Goal: Information Seeking & Learning: Learn about a topic

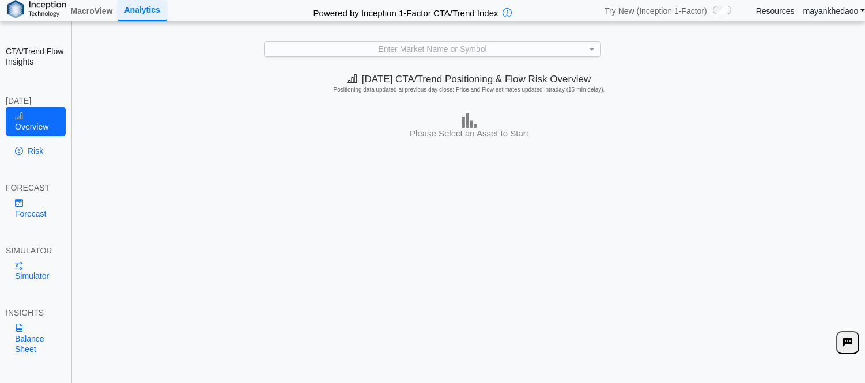
click at [522, 54] on div "Enter Market Name or Symbol" at bounding box center [431, 49] width 335 height 14
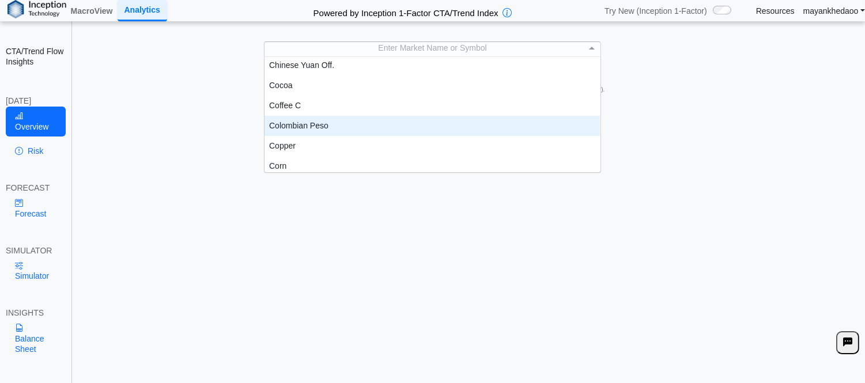
scroll to position [453, 0]
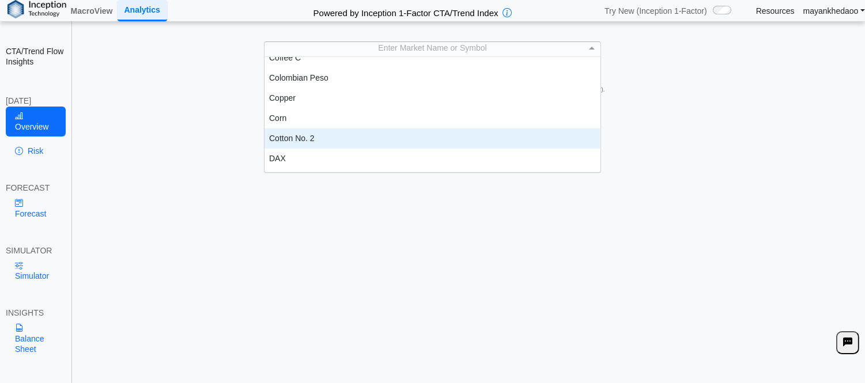
click at [318, 137] on div "Cotton No. 2" at bounding box center [431, 138] width 335 height 20
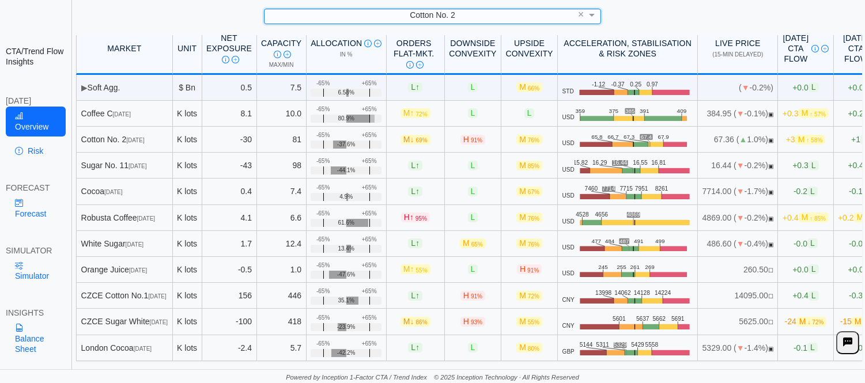
scroll to position [0, 36]
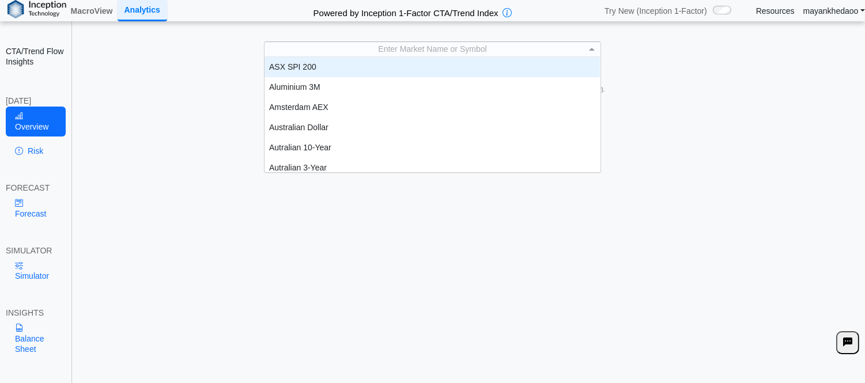
click at [583, 51] on div "Enter Market Name or Symbol" at bounding box center [431, 49] width 335 height 14
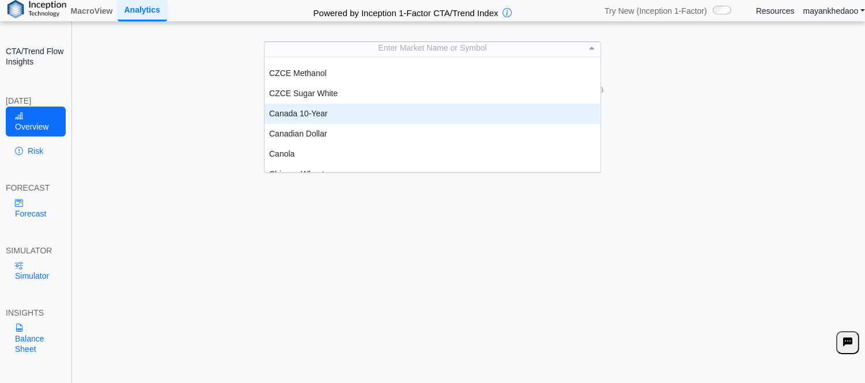
scroll to position [192, 0]
click at [306, 116] on div "CZCE Cotton No.1" at bounding box center [431, 117] width 335 height 20
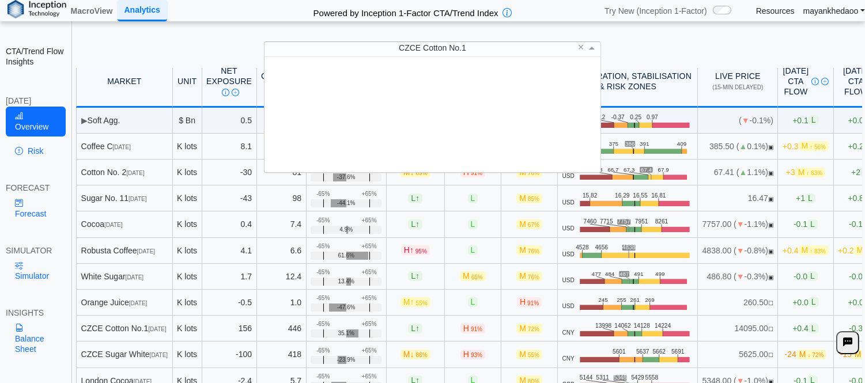
scroll to position [105, 325]
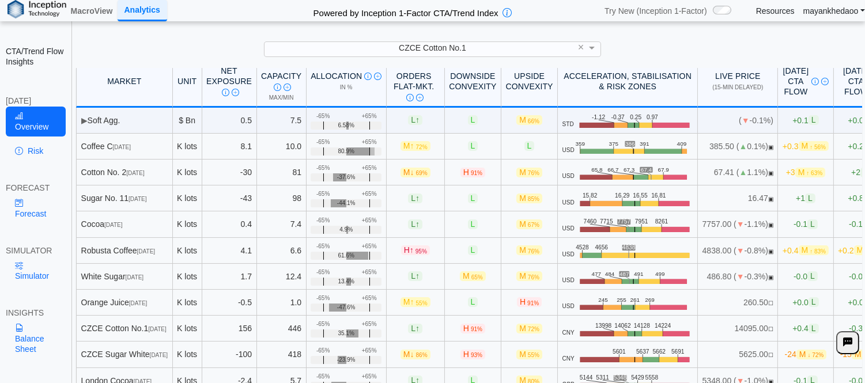
click at [668, 49] on div "CZCE Cotton No.1 ×" at bounding box center [433, 49] width 842 height 16
drag, startPoint x: 765, startPoint y: 164, endPoint x: 712, endPoint y: 160, distance: 52.5
click at [712, 160] on td "67.40 ( ▲ 1.1%) ▣" at bounding box center [738, 173] width 80 height 26
click at [707, 162] on td "67.40 ( ▲ 1.1%) ▣" at bounding box center [738, 173] width 80 height 26
drag, startPoint x: 711, startPoint y: 160, endPoint x: 764, endPoint y: 160, distance: 52.4
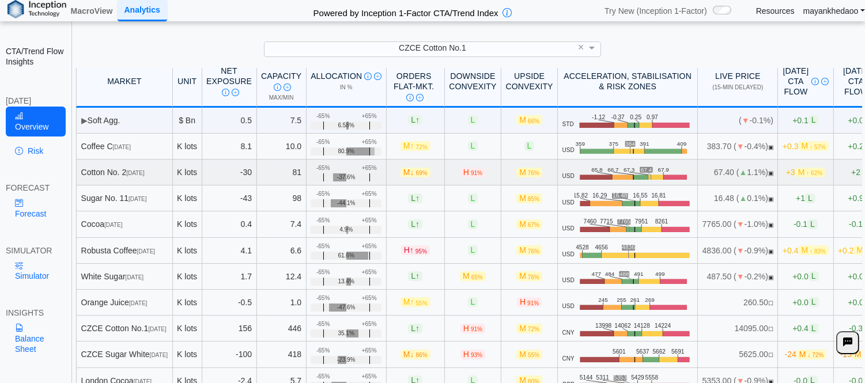
click at [764, 160] on td "67.40 ( ▲ 1.1%) ▣" at bounding box center [738, 173] width 80 height 26
click at [707, 162] on td "67.40 ( ▲ 1.1%) ▣" at bounding box center [738, 173] width 80 height 26
click at [663, 175] on rect at bounding box center [658, 177] width 16 height 5
click at [616, 175] on rect at bounding box center [624, 177] width 22 height 5
click at [631, 175] on rect at bounding box center [624, 177] width 22 height 5
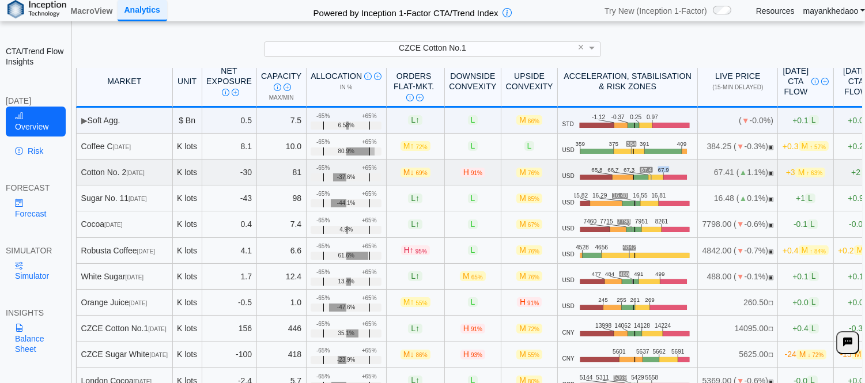
click at [631, 175] on rect at bounding box center [624, 177] width 22 height 5
click at [663, 175] on rect at bounding box center [658, 177] width 16 height 5
click at [680, 175] on rect at bounding box center [677, 177] width 24 height 5
click at [676, 175] on rect at bounding box center [677, 177] width 24 height 5
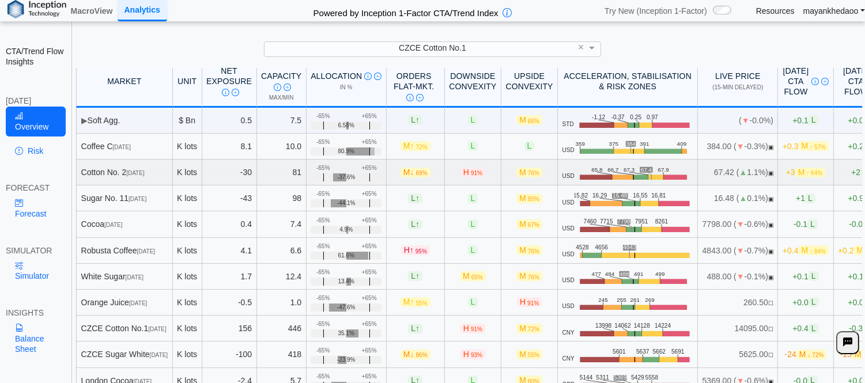
click at [687, 175] on rect at bounding box center [677, 177] width 24 height 5
click at [31, 148] on link "Risk" at bounding box center [36, 151] width 60 height 20
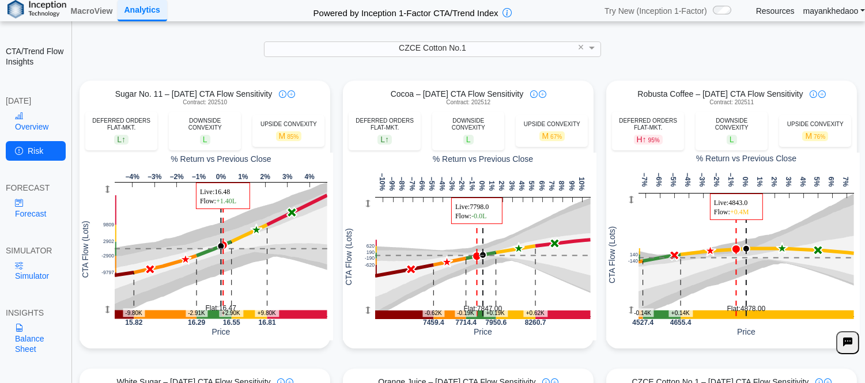
scroll to position [320, 0]
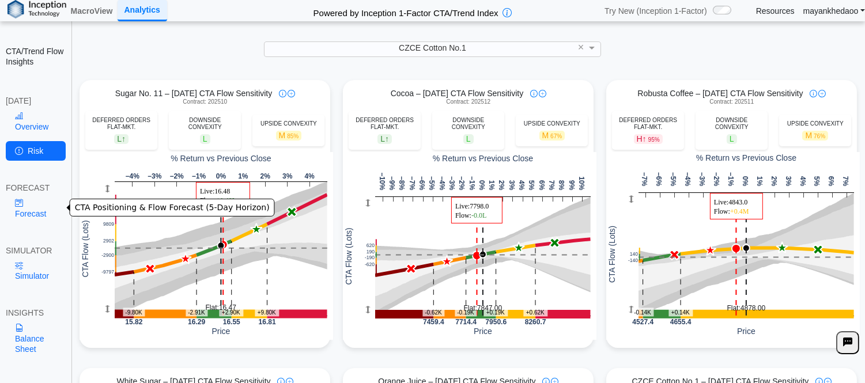
click at [37, 206] on link "Forecast" at bounding box center [36, 208] width 60 height 30
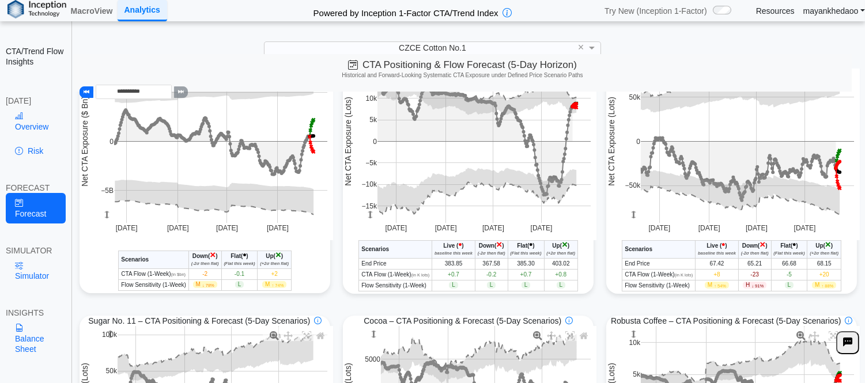
scroll to position [64, 0]
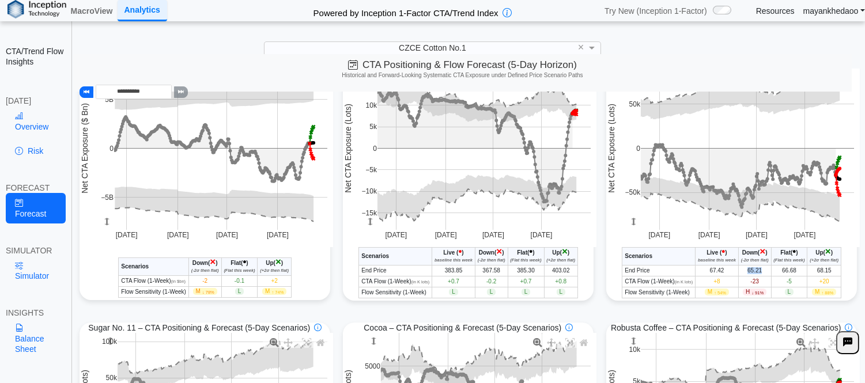
drag, startPoint x: 767, startPoint y: 269, endPoint x: 749, endPoint y: 272, distance: 18.2
click at [749, 272] on td "65.21" at bounding box center [754, 270] width 33 height 11
click at [768, 272] on td "65.21" at bounding box center [754, 270] width 33 height 11
drag, startPoint x: 711, startPoint y: 272, endPoint x: 733, endPoint y: 272, distance: 21.9
click at [733, 272] on td "67.42" at bounding box center [716, 270] width 43 height 11
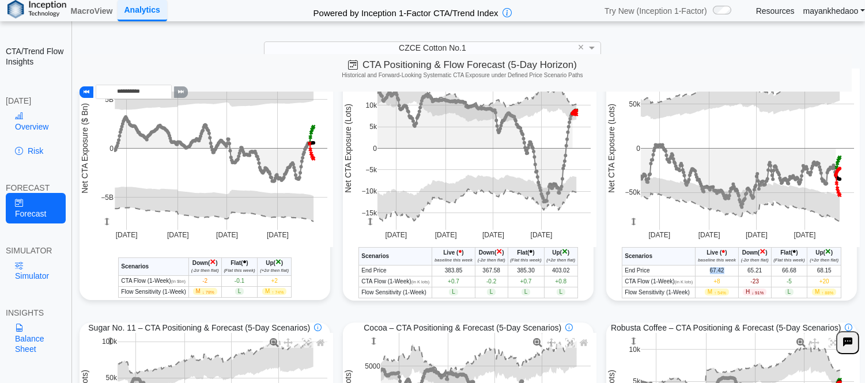
click at [734, 272] on td "67.42" at bounding box center [716, 270] width 43 height 11
